Goal: Complete application form

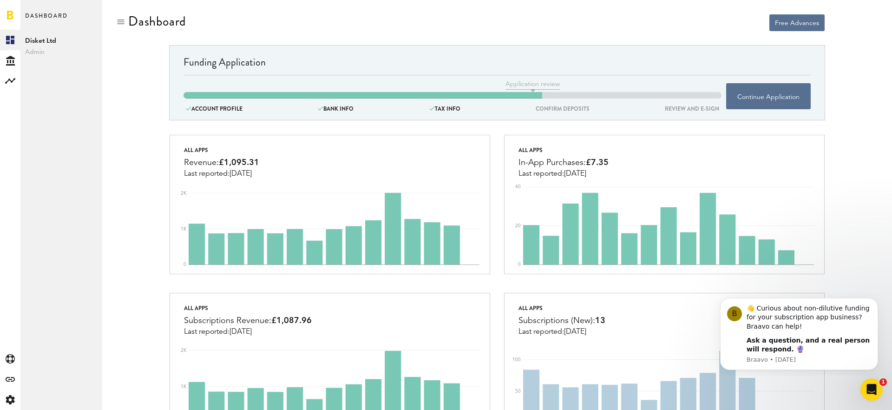
scroll to position [377, 0]
click at [17, 21] on div at bounding box center [10, 15] width 20 height 30
click at [7, 14] on link at bounding box center [10, 14] width 7 height 9
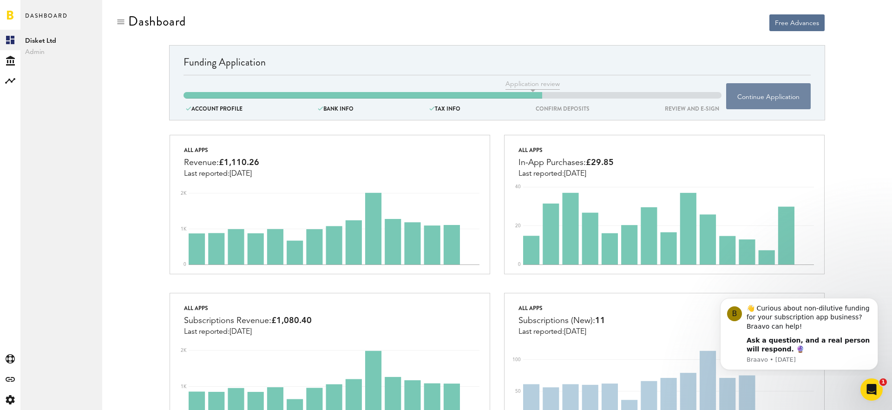
click at [780, 92] on button "Continue Application" at bounding box center [768, 96] width 85 height 26
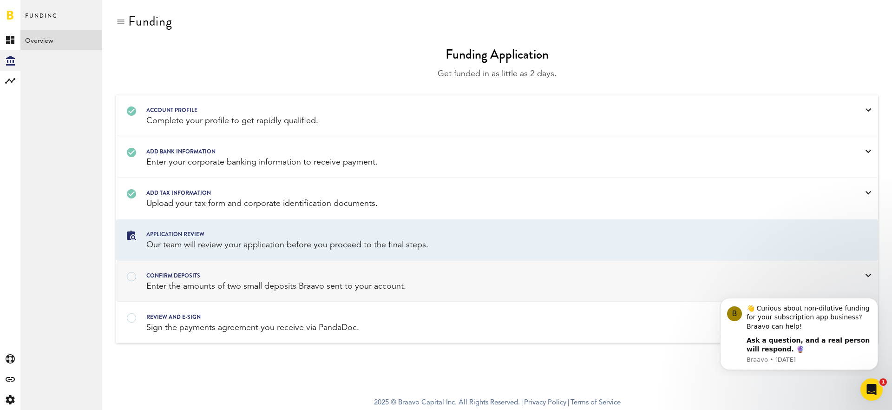
click at [227, 276] on div "confirm deposits" at bounding box center [485, 276] width 678 height 10
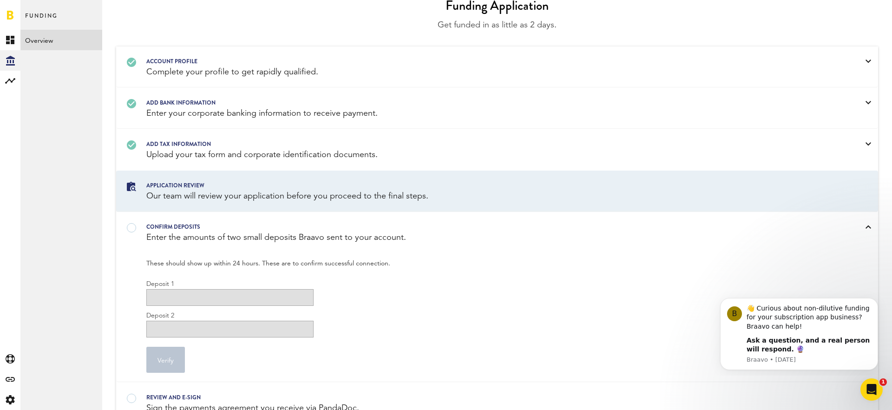
scroll to position [59, 0]
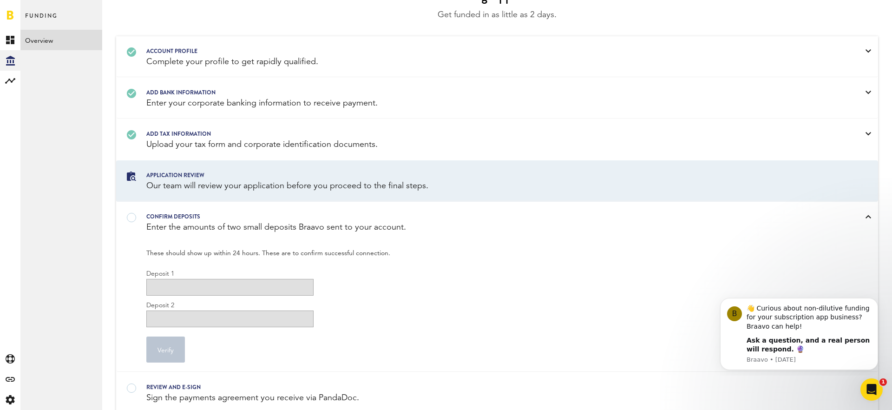
click at [146, 211] on div at bounding box center [485, 211] width 678 height 0
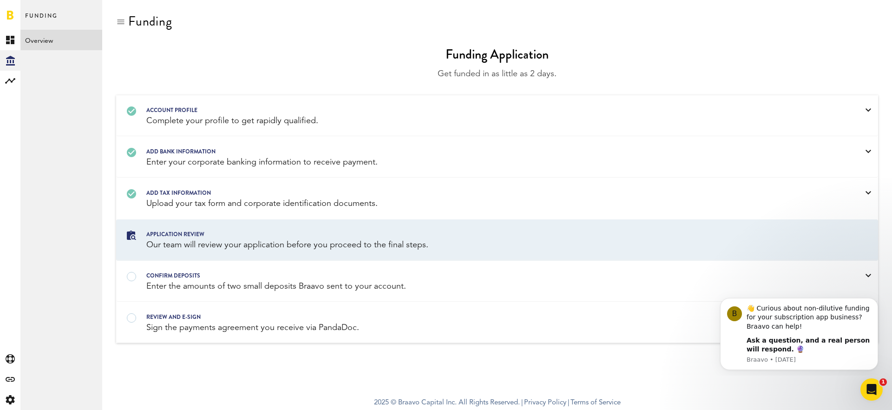
scroll to position [0, 0]
click at [165, 275] on div "confirm deposits" at bounding box center [485, 276] width 678 height 10
